Goal: Ask a question

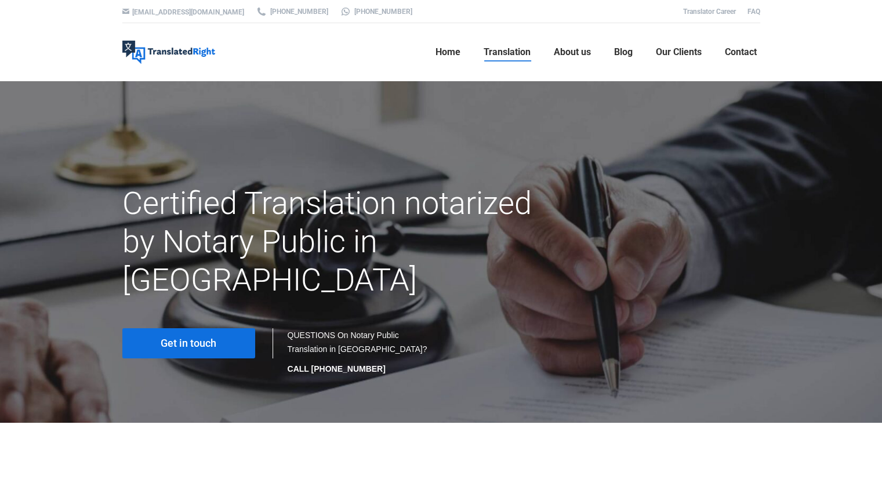
click at [225, 328] on link "Get in touch" at bounding box center [188, 343] width 133 height 30
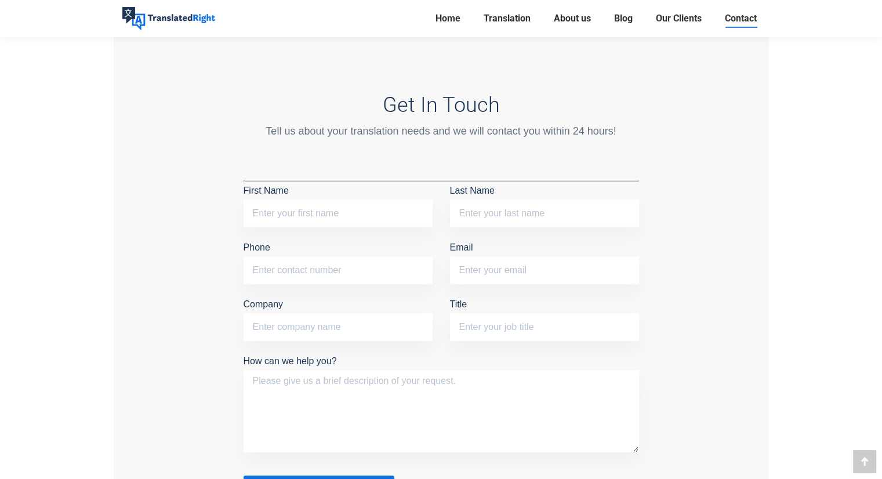
scroll to position [870, 0]
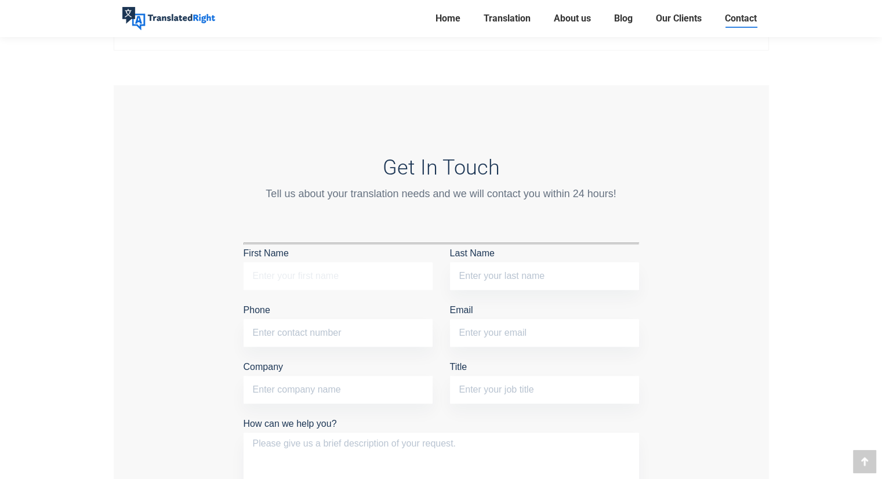
click at [369, 267] on input "First Name" at bounding box center [338, 276] width 189 height 28
type input "Hong Khuan"
click at [558, 265] on input "Last Name" at bounding box center [544, 276] width 189 height 28
type input "Lee"
click at [388, 348] on p "Phone" at bounding box center [338, 327] width 189 height 51
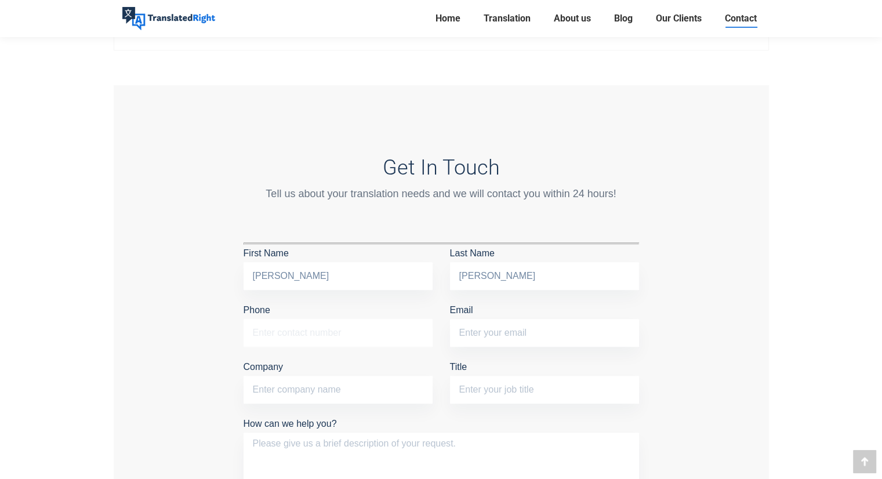
click at [385, 339] on input "Phone" at bounding box center [338, 333] width 189 height 28
type input "80968046"
click at [505, 330] on input "Email" at bounding box center [544, 333] width 189 height 28
type input "leehongkhuan@gmail.com"
click at [366, 382] on input "Company" at bounding box center [338, 390] width 189 height 28
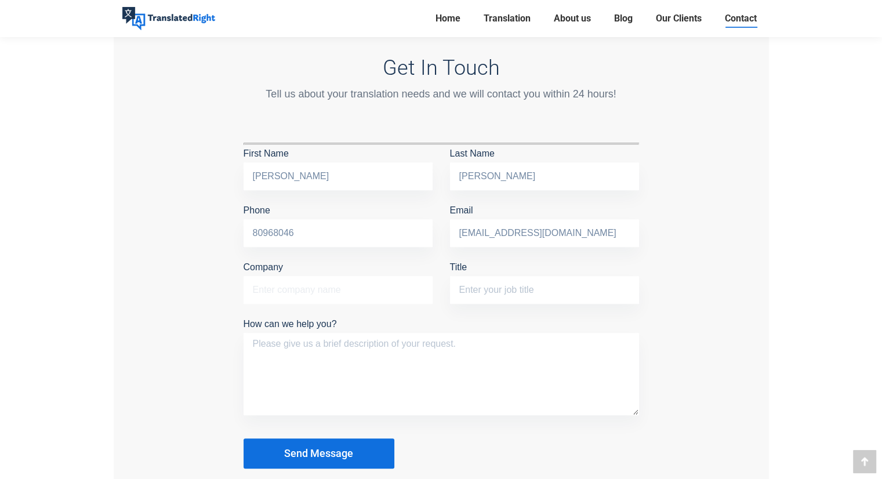
scroll to position [986, 0]
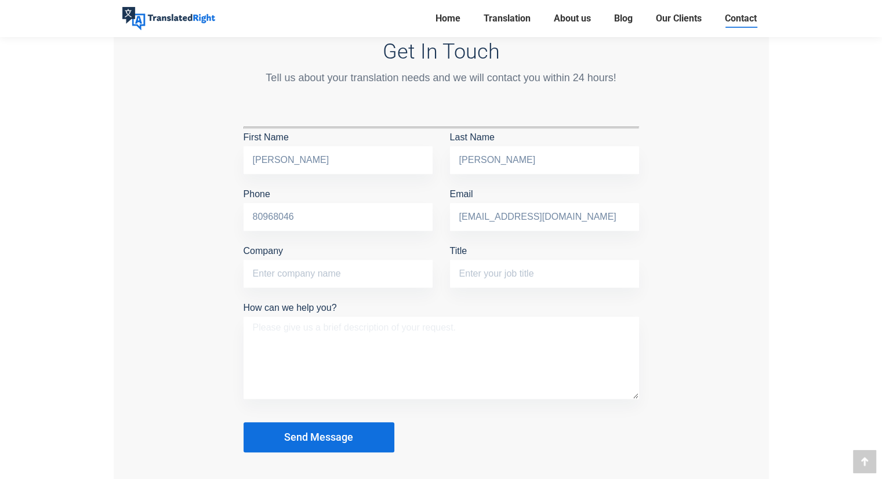
click at [478, 352] on textarea "How can we help you?" at bounding box center [442, 358] width 396 height 82
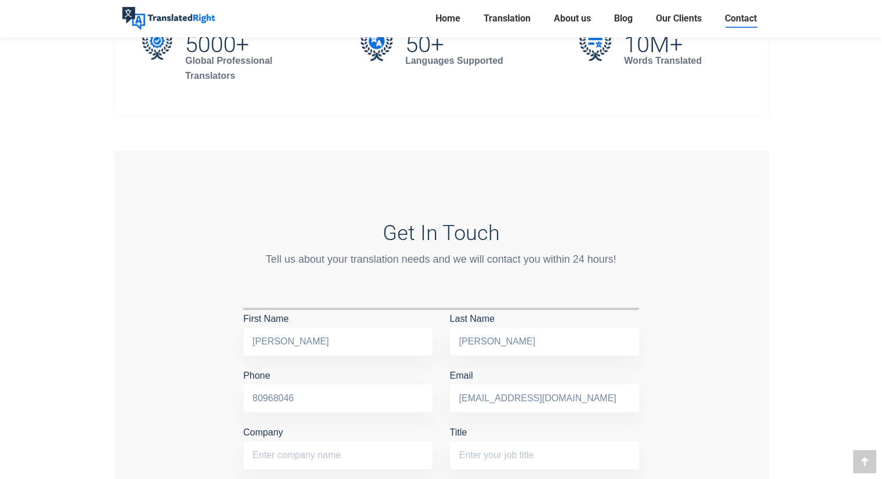
scroll to position [1044, 0]
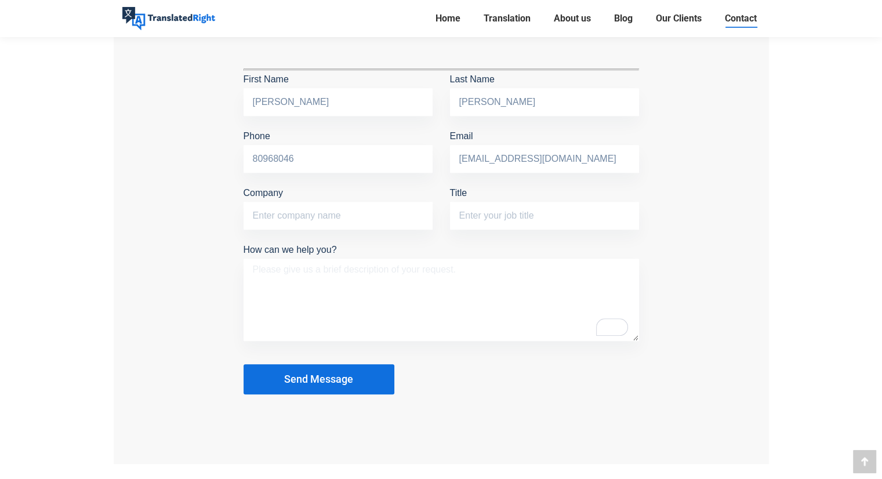
click at [329, 297] on textarea "How can we help you?" at bounding box center [442, 300] width 396 height 82
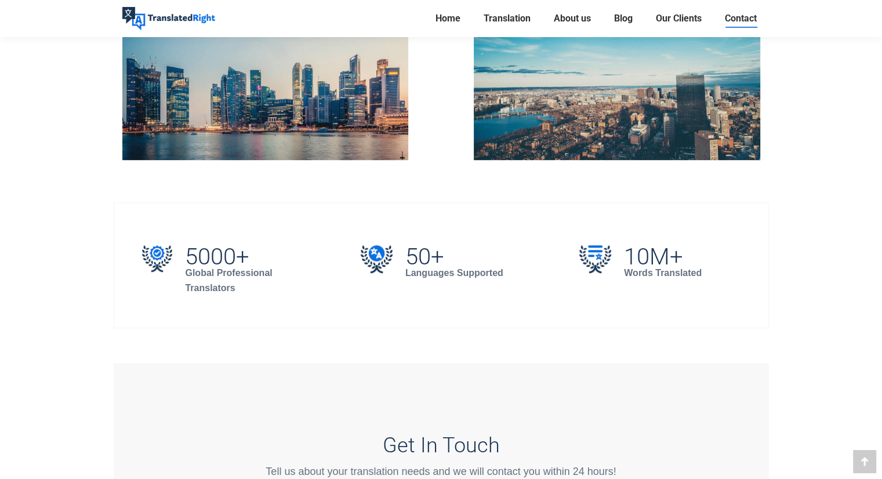
scroll to position [348, 0]
